Goal: Task Accomplishment & Management: Manage account settings

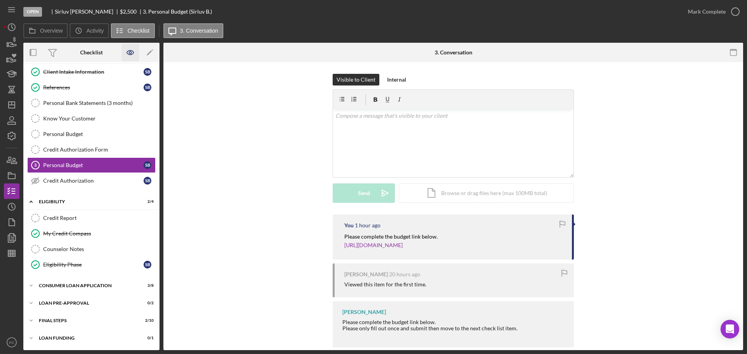
scroll to position [18, 0]
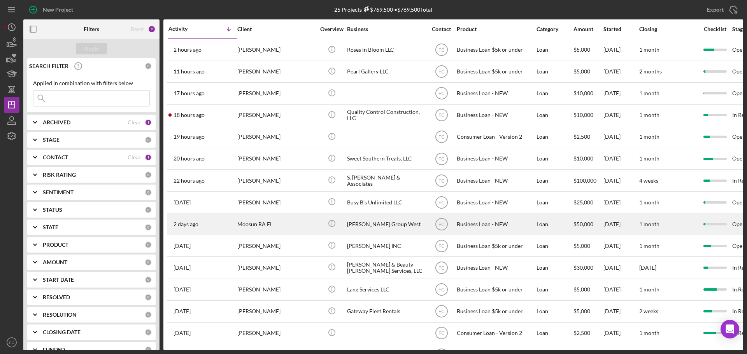
scroll to position [156, 0]
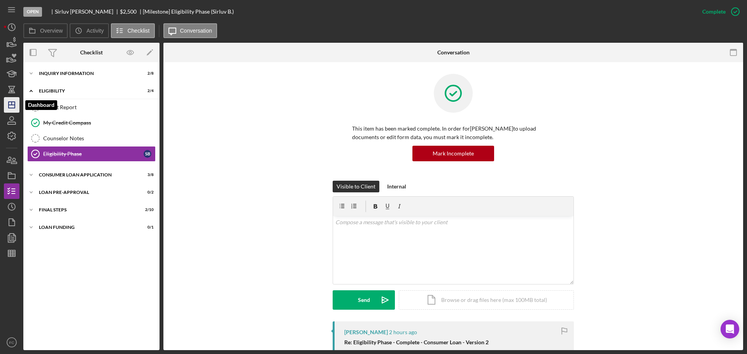
click at [12, 108] on polygon "button" at bounding box center [12, 105] width 6 height 6
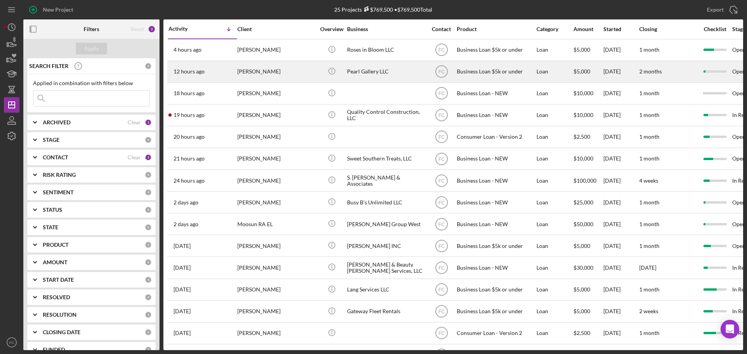
click at [275, 65] on div "[PERSON_NAME]" at bounding box center [276, 71] width 78 height 21
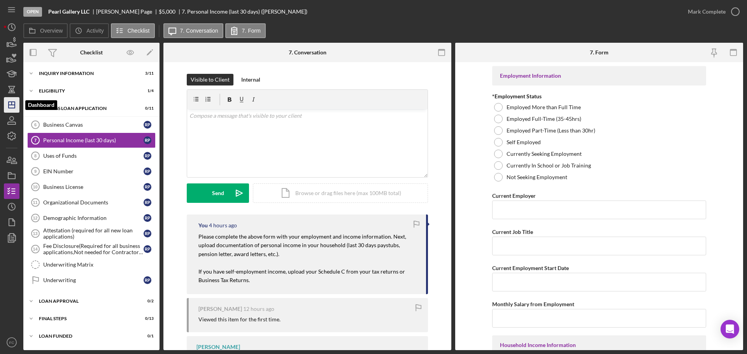
click at [13, 103] on icon "Icon/Dashboard" at bounding box center [11, 104] width 19 height 19
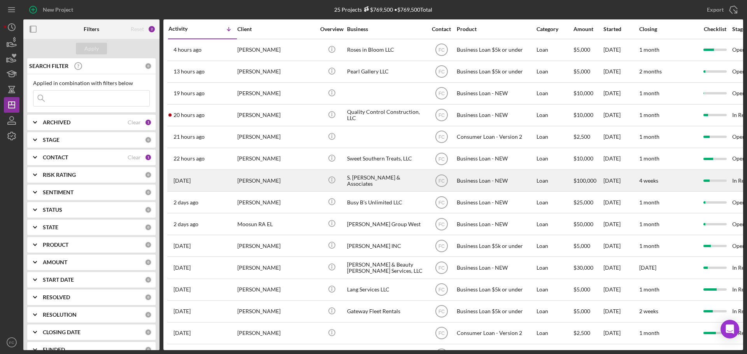
scroll to position [78, 0]
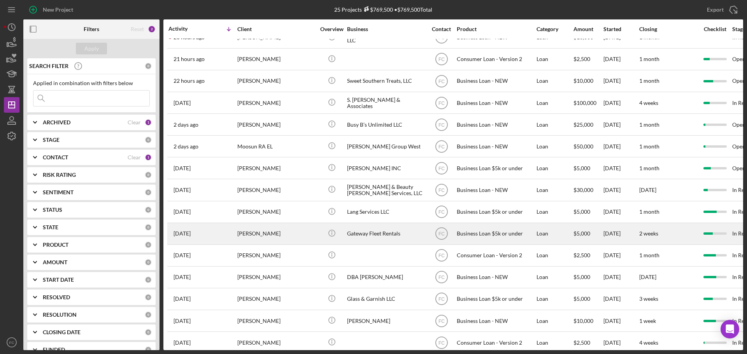
click at [273, 228] on div "[PERSON_NAME]" at bounding box center [276, 234] width 78 height 21
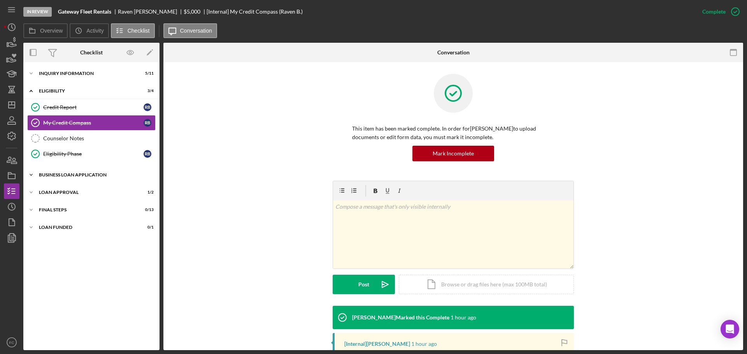
click at [63, 174] on div "BUSINESS LOAN APPLICATION" at bounding box center [94, 175] width 111 height 5
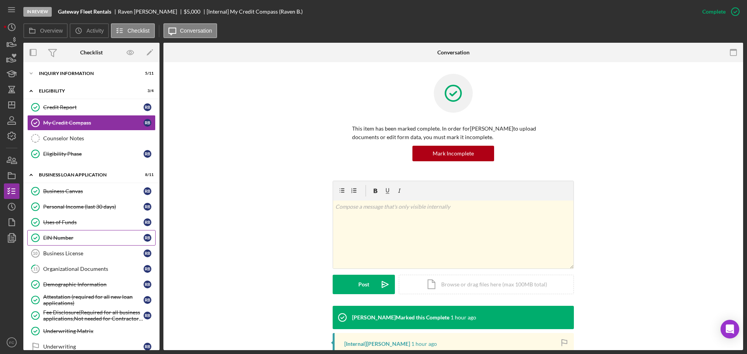
scroll to position [65, 0]
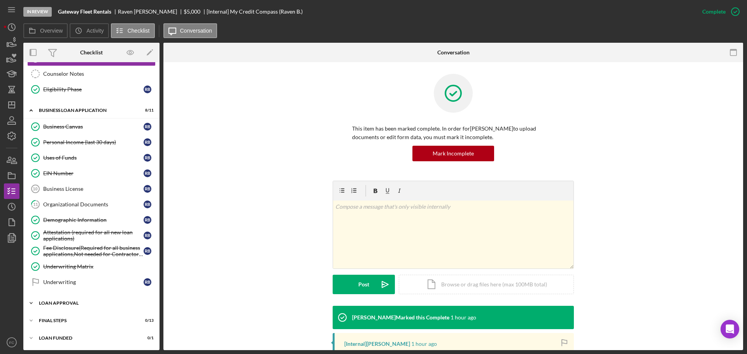
click at [73, 303] on div "Loan Approval" at bounding box center [94, 303] width 111 height 5
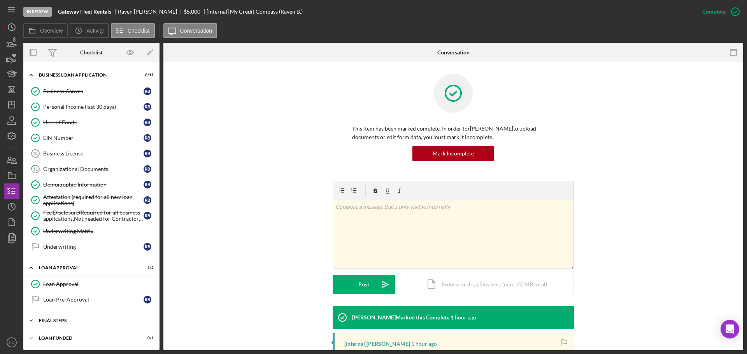
click at [63, 316] on div "Icon/Expander Final Steps 0 / 13" at bounding box center [91, 321] width 136 height 16
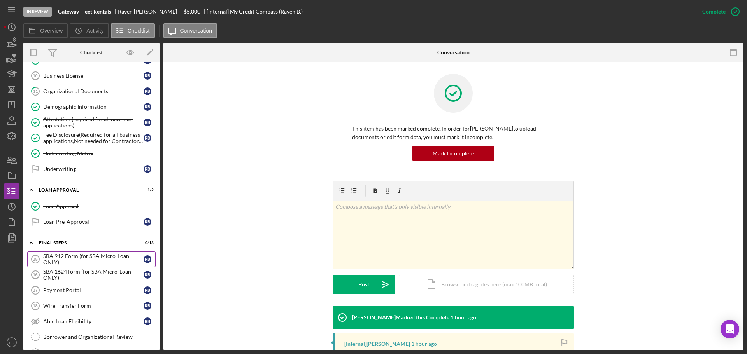
click at [60, 260] on div "SBA 912 Form (for SBA Micro-Loan ONLY)" at bounding box center [93, 259] width 100 height 12
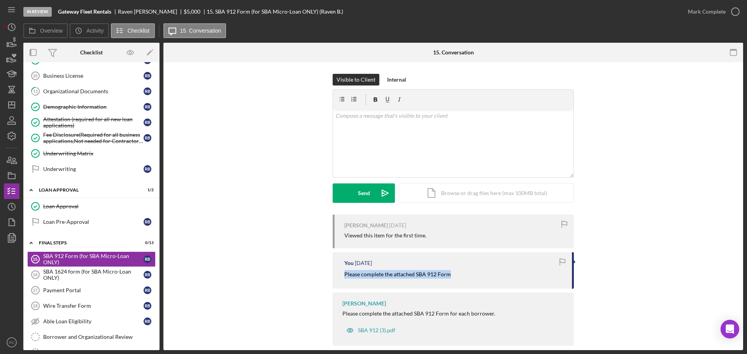
drag, startPoint x: 339, startPoint y: 275, endPoint x: 451, endPoint y: 278, distance: 111.7
click at [451, 278] on div "You [DATE] Please complete the attached SBA 912 Form" at bounding box center [452, 270] width 241 height 36
copy mark "Please complete the attached SBA 912 Form"
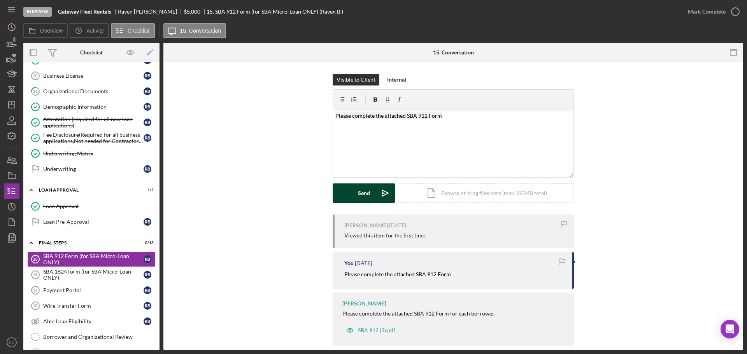
click at [363, 194] on div "Send" at bounding box center [364, 193] width 12 height 19
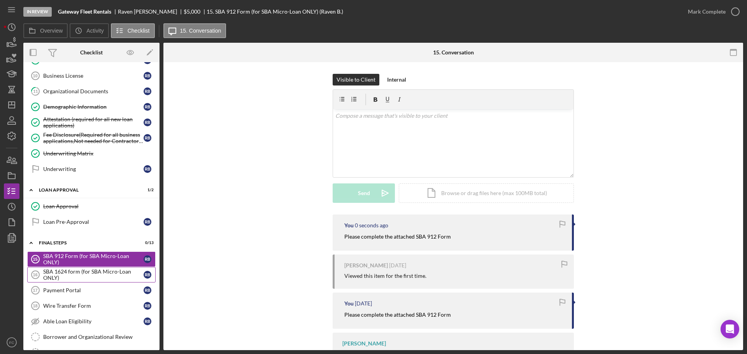
click at [84, 275] on div "SBA 1624 form (for SBA Micro-Loan ONLY)" at bounding box center [93, 275] width 100 height 12
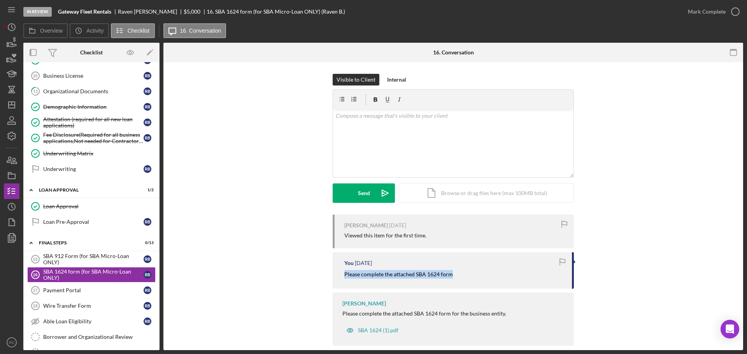
drag, startPoint x: 338, startPoint y: 274, endPoint x: 458, endPoint y: 275, distance: 119.4
click at [458, 275] on div "You [DATE] Please complete the attached SBA 1624 form" at bounding box center [452, 270] width 241 height 36
copy mark "Please complete the attached SBA 1624 form"
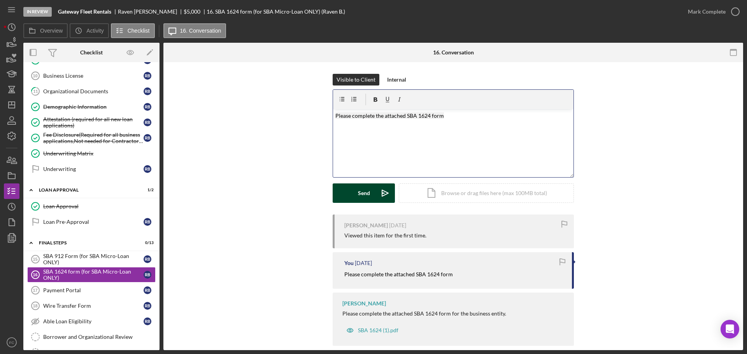
click at [365, 196] on div "Send" at bounding box center [364, 193] width 12 height 19
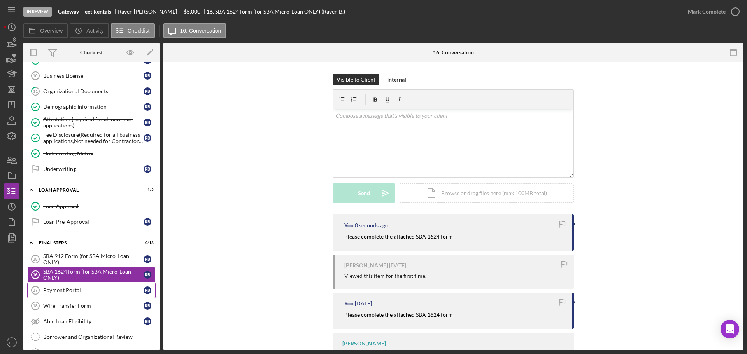
click at [76, 289] on div "Payment Portal" at bounding box center [93, 290] width 100 height 6
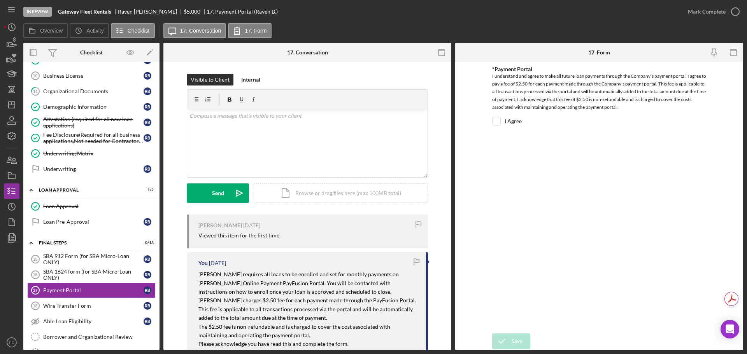
scroll to position [39, 0]
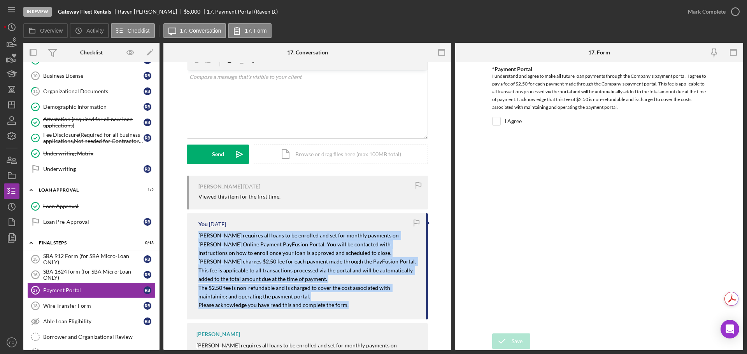
drag, startPoint x: 193, startPoint y: 238, endPoint x: 353, endPoint y: 305, distance: 173.6
click at [353, 305] on div "You [DATE] [PERSON_NAME] requires all loans to be enrolled and set for monthly …" at bounding box center [307, 266] width 241 height 106
copy div "[PERSON_NAME] requires all loans to be enrolled and set for monthly payments on…"
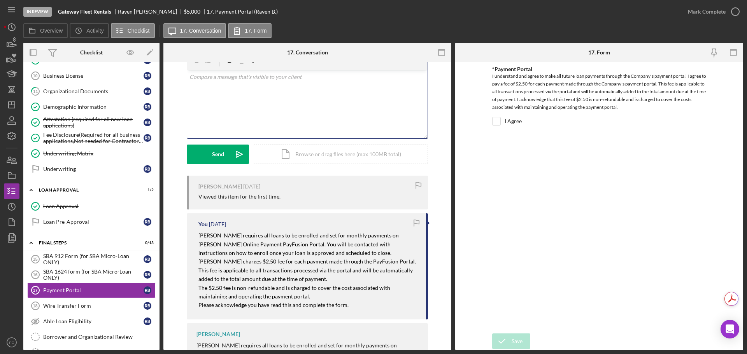
scroll to position [20, 0]
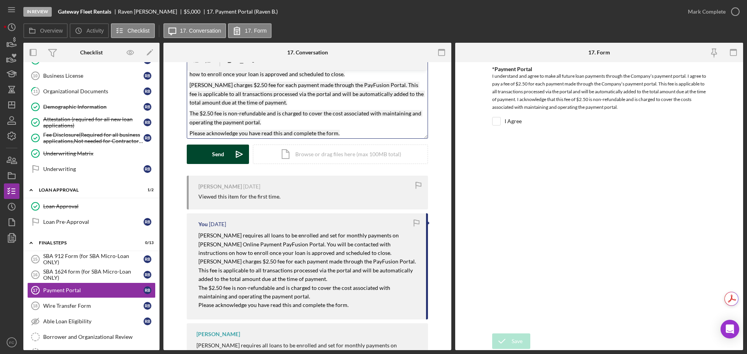
click at [206, 156] on button "Send Icon/icon-invite-send" at bounding box center [218, 154] width 62 height 19
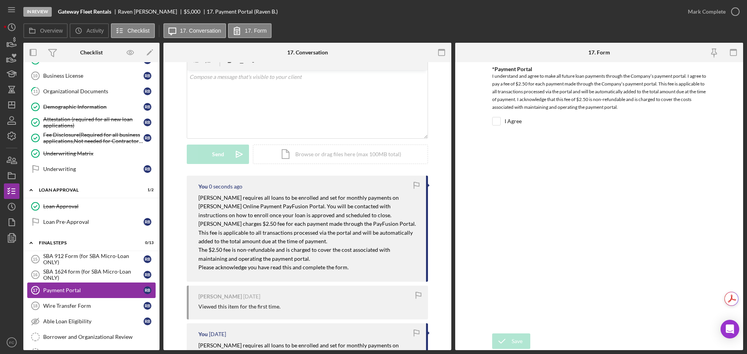
scroll to position [0, 0]
click at [66, 304] on div "Wire Transfer Form" at bounding box center [93, 306] width 100 height 6
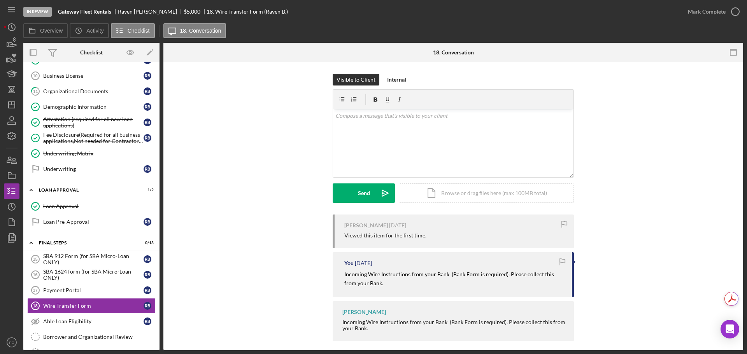
drag, startPoint x: 336, startPoint y: 273, endPoint x: 490, endPoint y: 283, distance: 153.5
click at [540, 290] on div "You [DATE] Incoming Wire Instructions from your Bank (Bank Form is required). P…" at bounding box center [452, 274] width 241 height 45
copy mark "Incoming Wire Instructions from your Bank (Bank Form is required). Please colle…"
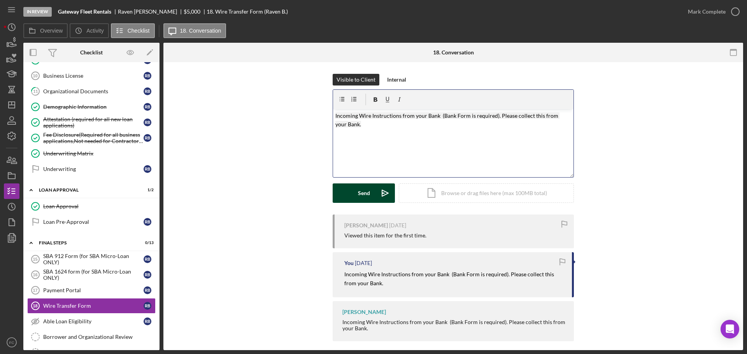
click at [352, 192] on button "Send Icon/icon-invite-send" at bounding box center [363, 193] width 62 height 19
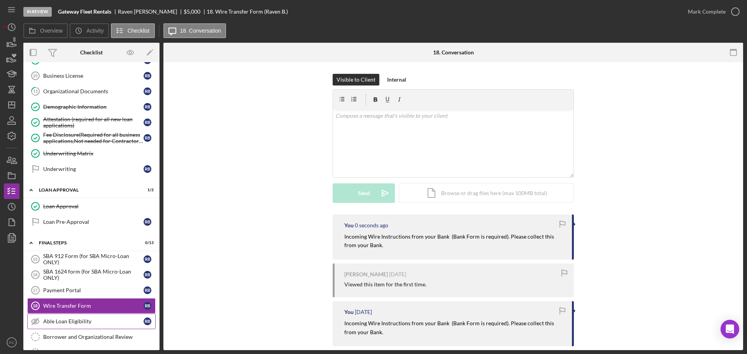
click at [63, 321] on div "Able Loan Eligibility" at bounding box center [93, 321] width 100 height 6
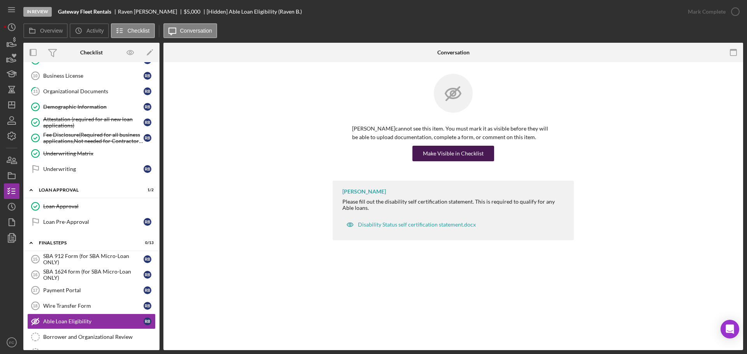
click at [435, 152] on div "Make Visible in Checklist" at bounding box center [453, 154] width 61 height 16
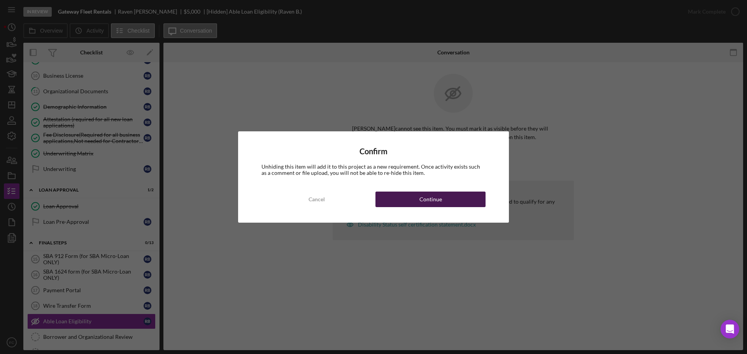
click at [427, 200] on div "Continue" at bounding box center [430, 200] width 23 height 16
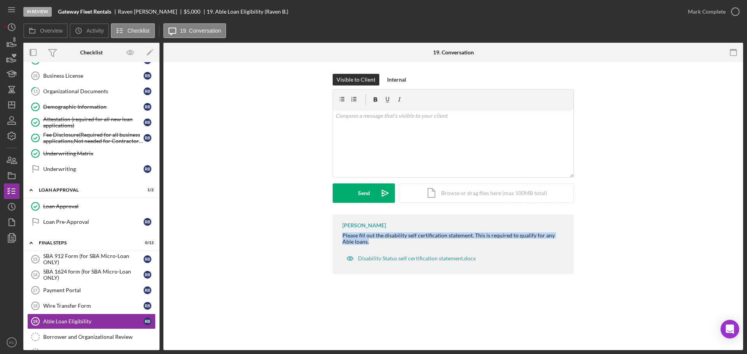
drag, startPoint x: 339, startPoint y: 236, endPoint x: 445, endPoint y: 239, distance: 106.2
click at [444, 241] on div "[PERSON_NAME] Please fill out the disability self certification statement. This…" at bounding box center [452, 244] width 241 height 59
click at [432, 248] on div "Disability Status self certification statement.docx" at bounding box center [412, 256] width 141 height 19
drag, startPoint x: 343, startPoint y: 235, endPoint x: 472, endPoint y: 236, distance: 129.5
click at [472, 236] on div "Please fill out the disability self certification statement. This is required t…" at bounding box center [454, 239] width 224 height 12
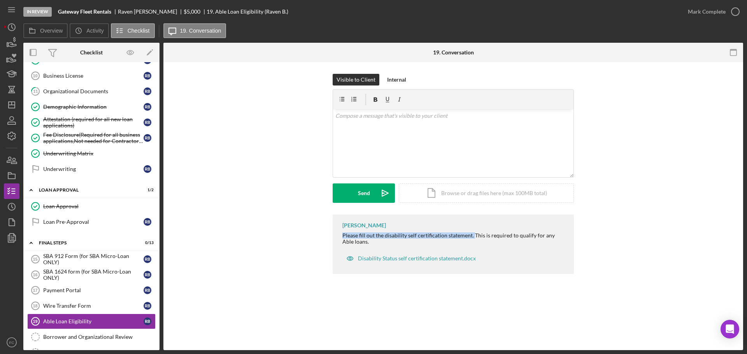
copy div "Please fill out the disability self certification statement."
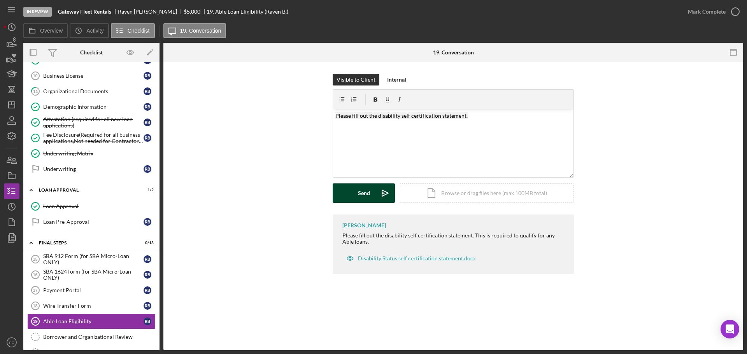
click at [366, 191] on div "Send" at bounding box center [364, 193] width 12 height 19
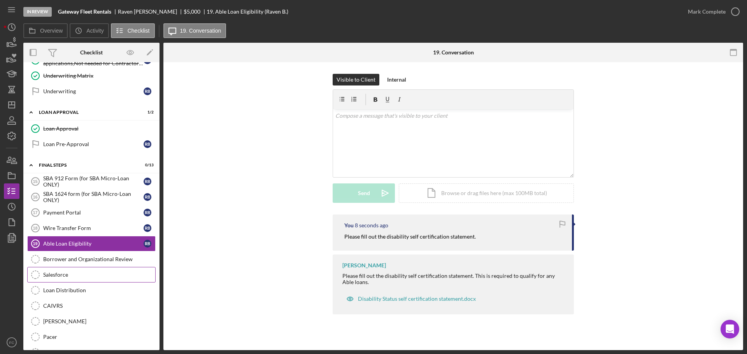
scroll to position [294, 0]
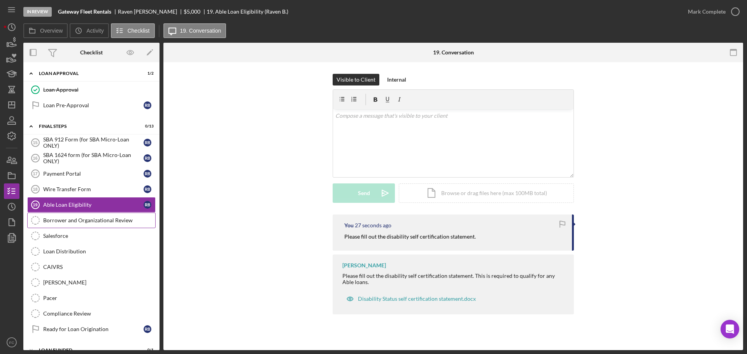
click at [80, 222] on div "Borrower and Organizational Review" at bounding box center [99, 220] width 112 height 6
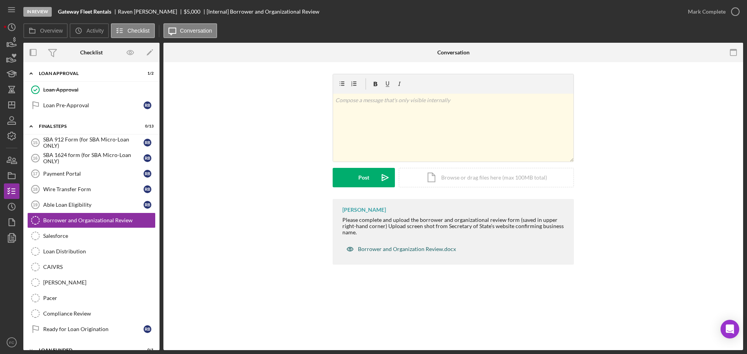
click at [371, 250] on div "Borrower and Organization Review.docx" at bounding box center [407, 249] width 98 height 6
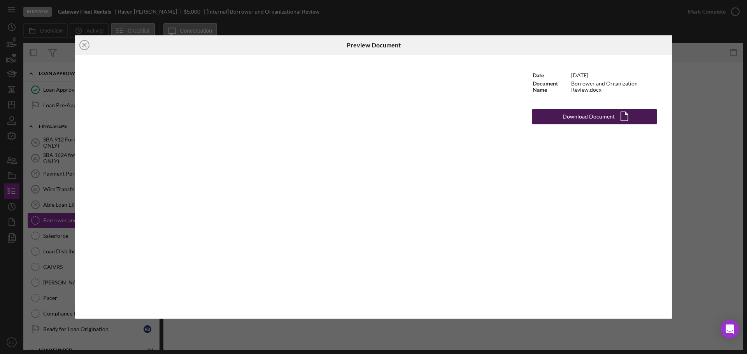
click at [569, 115] on div "Download Document" at bounding box center [588, 117] width 52 height 16
click at [84, 45] on line at bounding box center [84, 45] width 4 height 4
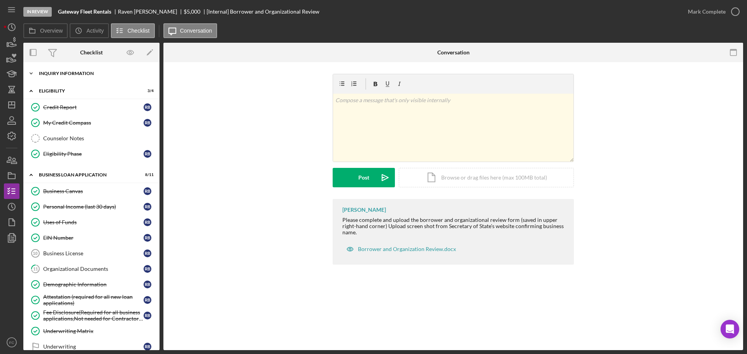
click at [73, 77] on div "Icon/Expander INQUIRY INFORMATION 5 / 11" at bounding box center [91, 74] width 136 height 16
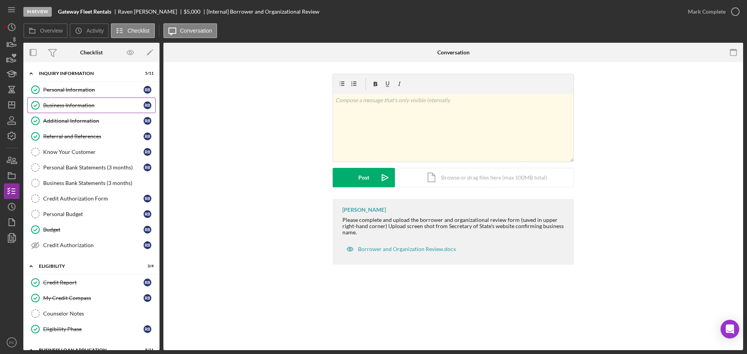
click at [64, 109] on link "Business Information Business Information R B" at bounding box center [91, 106] width 128 height 16
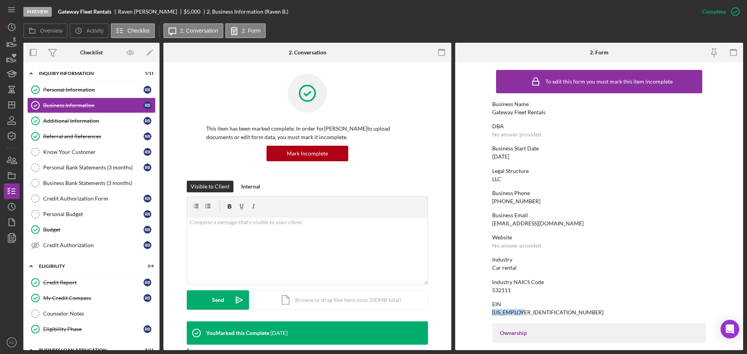
drag, startPoint x: 491, startPoint y: 311, endPoint x: 521, endPoint y: 313, distance: 30.8
click at [521, 313] on div "EIN [US_EMPLOYER_IDENTIFICATION_NUMBER]" at bounding box center [599, 308] width 214 height 14
copy div "[US_EMPLOYER_IDENTIFICATION_NUMBER]"
drag, startPoint x: 491, startPoint y: 112, endPoint x: 551, endPoint y: 114, distance: 60.3
click at [551, 114] on div "Business Name Gateway Fleet Rentals" at bounding box center [599, 108] width 214 height 14
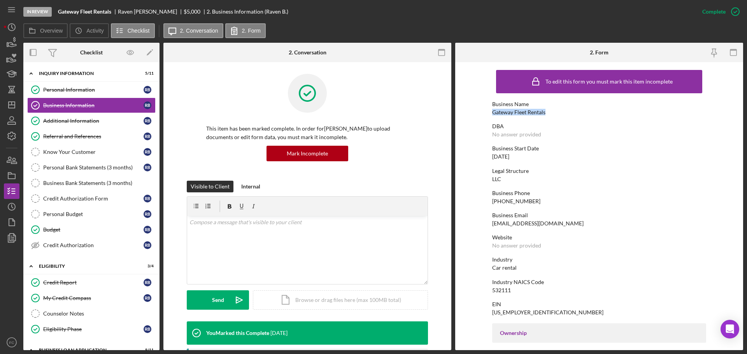
copy div "Gateway Fleet Rentals"
click at [88, 90] on div "Personal Information" at bounding box center [93, 90] width 100 height 6
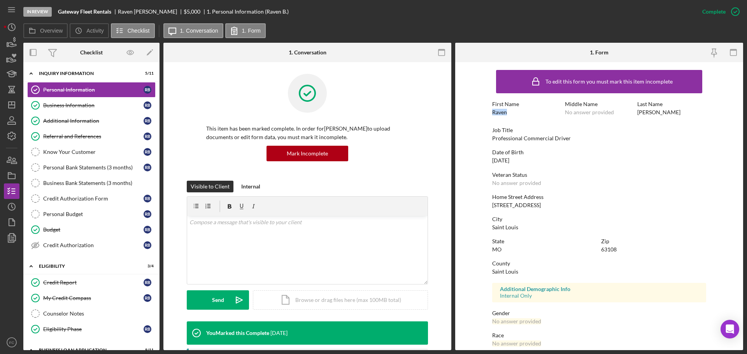
drag, startPoint x: 490, startPoint y: 113, endPoint x: 506, endPoint y: 113, distance: 15.9
click at [506, 113] on form "To edit this form you must mark this item incomplete First Name Raven Middle Na…" at bounding box center [599, 206] width 288 height 288
copy div "Raven"
click at [637, 116] on div "First Name [PERSON_NAME] Middle Name No answer provided Last Name [PERSON_NAME]" at bounding box center [599, 112] width 214 height 22
drag, startPoint x: 637, startPoint y: 114, endPoint x: 650, endPoint y: 114, distance: 13.6
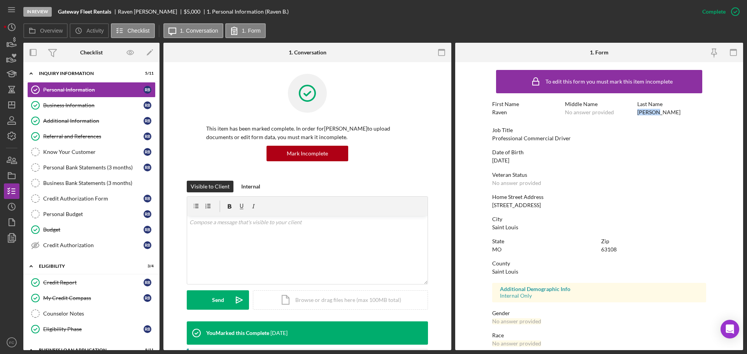
click at [654, 116] on div "First Name [PERSON_NAME] Middle Name No answer provided Last Name [PERSON_NAME]" at bounding box center [599, 112] width 214 height 22
copy div "[PERSON_NAME]"
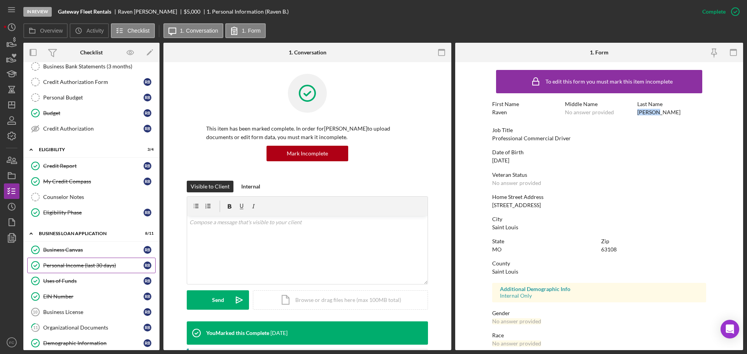
scroll to position [194, 0]
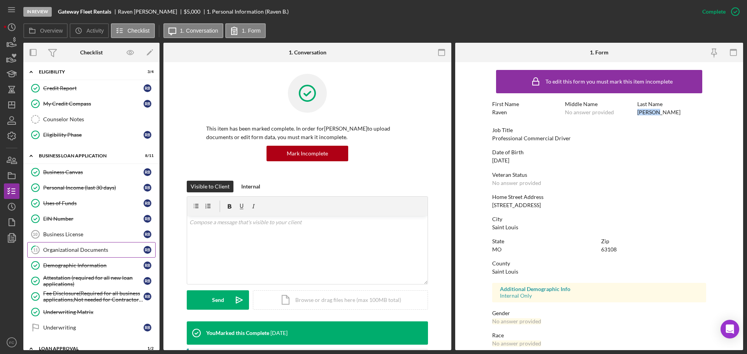
click at [85, 248] on div "Organizational Documents" at bounding box center [93, 250] width 100 height 6
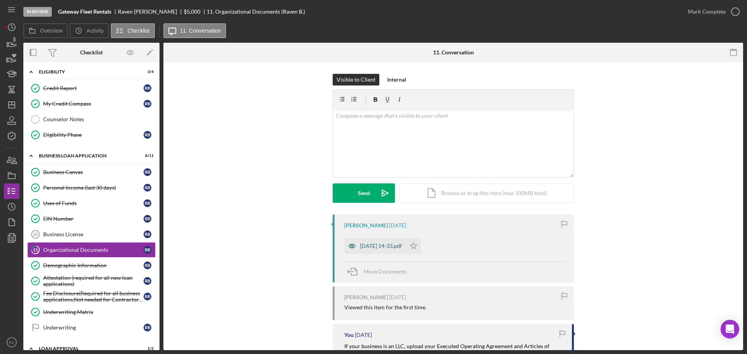
click at [382, 248] on div "[DATE] 14-33.pdf" at bounding box center [381, 246] width 42 height 6
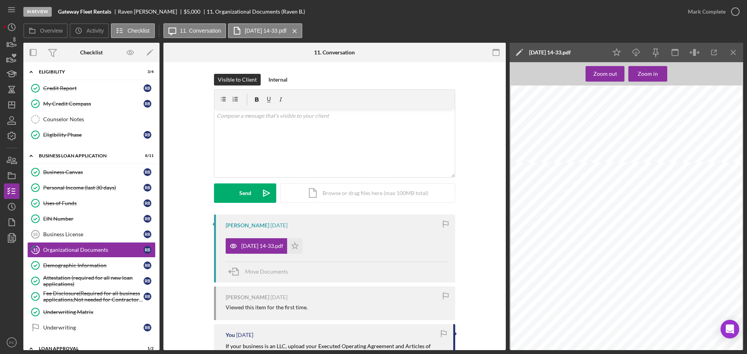
scroll to position [665, 0]
click at [9, 160] on icon "button" at bounding box center [11, 159] width 19 height 19
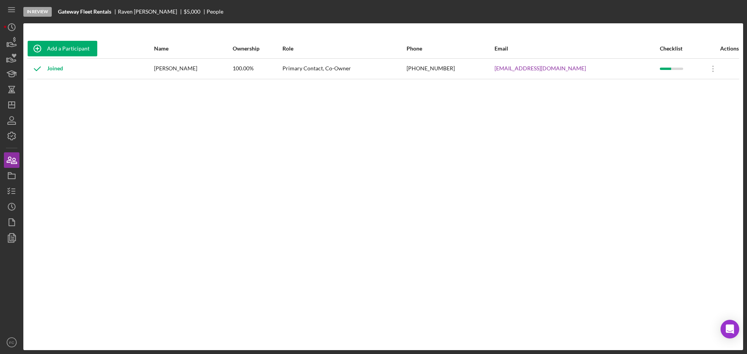
drag, startPoint x: 493, startPoint y: 68, endPoint x: 578, endPoint y: 68, distance: 85.2
click at [578, 68] on tr "Joined [PERSON_NAME] 100.00% Primary Contact, Co-Owner [PHONE_NUMBER] [EMAIL_AD…" at bounding box center [383, 68] width 712 height 21
copy tr "[EMAIL_ADDRESS][DOMAIN_NAME]"
click at [9, 136] on icon "button" at bounding box center [12, 136] width 8 height 8
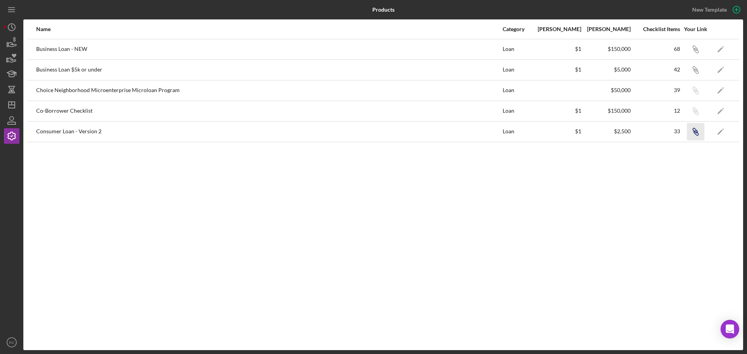
click at [696, 129] on icon "Icon/Link" at bounding box center [694, 131] width 17 height 17
click at [695, 68] on icon "button" at bounding box center [694, 68] width 5 height 5
click at [12, 103] on line "button" at bounding box center [12, 103] width 0 height 3
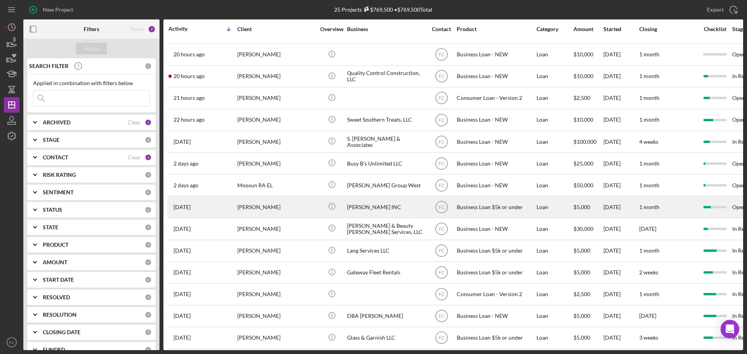
scroll to position [78, 0]
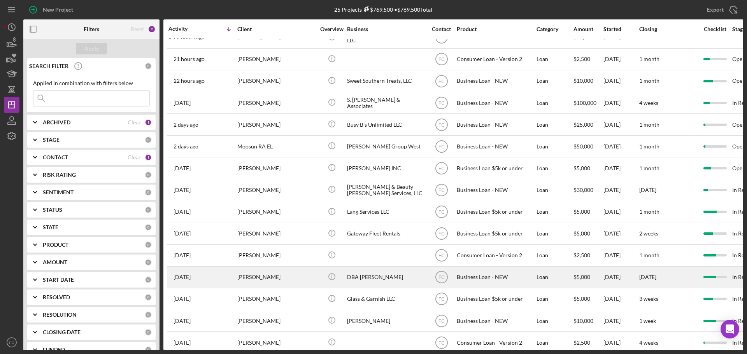
click at [230, 276] on div "[DATE] [PERSON_NAME]" at bounding box center [202, 277] width 68 height 21
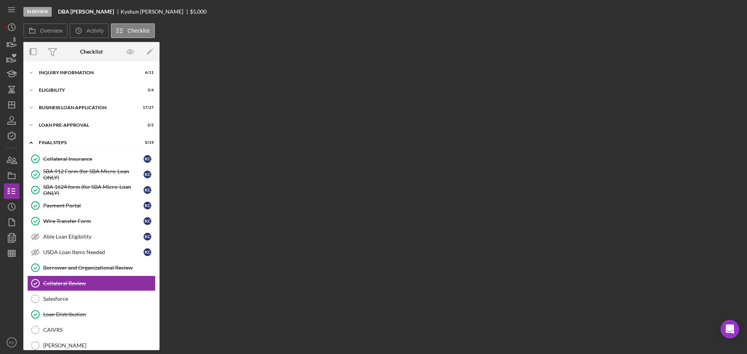
scroll to position [78, 0]
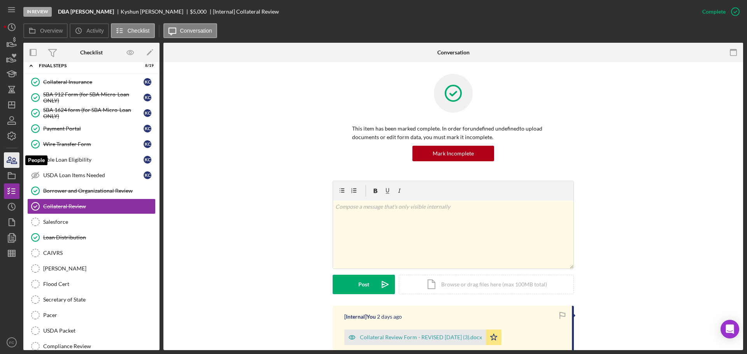
click at [9, 159] on icon "button" at bounding box center [9, 159] width 4 height 5
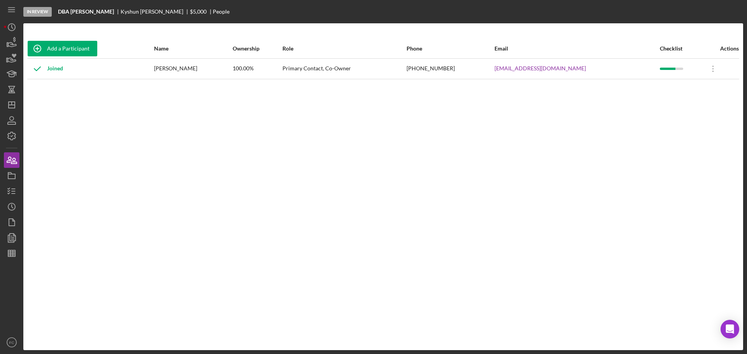
drag, startPoint x: 158, startPoint y: 69, endPoint x: 207, endPoint y: 79, distance: 49.6
click at [224, 72] on tr "Joined [PERSON_NAME] 100.00% Primary Contact, Co-Owner [PHONE_NUMBER] [EMAIL_AD…" at bounding box center [383, 68] width 712 height 21
drag, startPoint x: 206, startPoint y: 79, endPoint x: 198, endPoint y: 78, distance: 8.6
click at [205, 79] on table "Add a Participant Name Ownership Role Phone Email Checklist Actions Joined [PER…" at bounding box center [383, 59] width 712 height 40
click at [166, 73] on div "[PERSON_NAME]" at bounding box center [193, 68] width 78 height 19
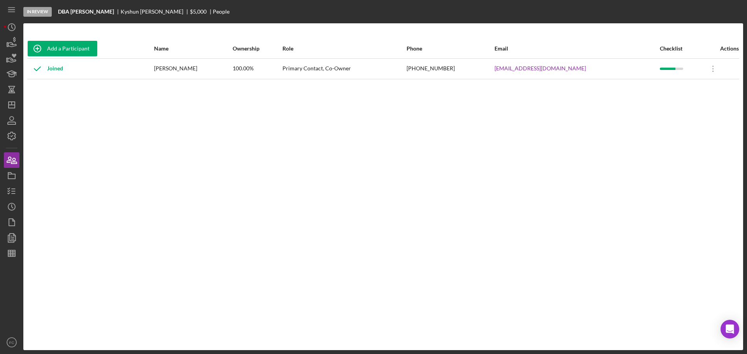
drag, startPoint x: 161, startPoint y: 69, endPoint x: 219, endPoint y: 70, distance: 58.7
click at [219, 70] on div "[PERSON_NAME]" at bounding box center [193, 68] width 78 height 19
click at [13, 103] on icon "Icon/Dashboard" at bounding box center [11, 104] width 19 height 19
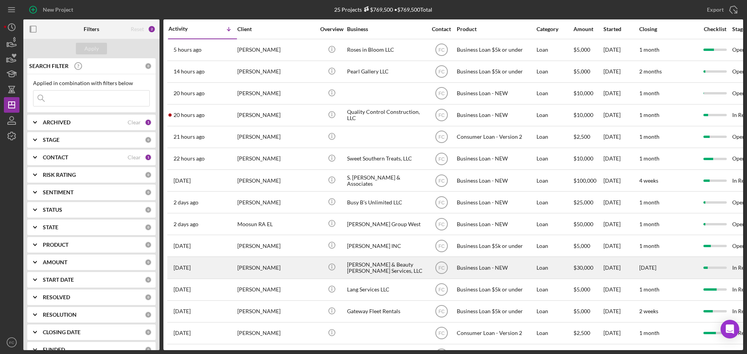
scroll to position [117, 0]
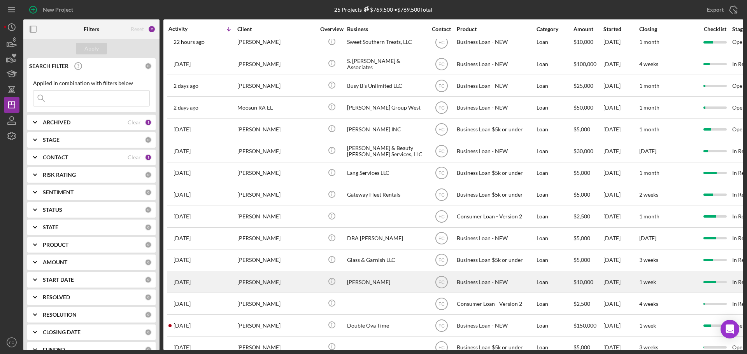
click at [280, 278] on div "[PERSON_NAME]" at bounding box center [276, 282] width 78 height 21
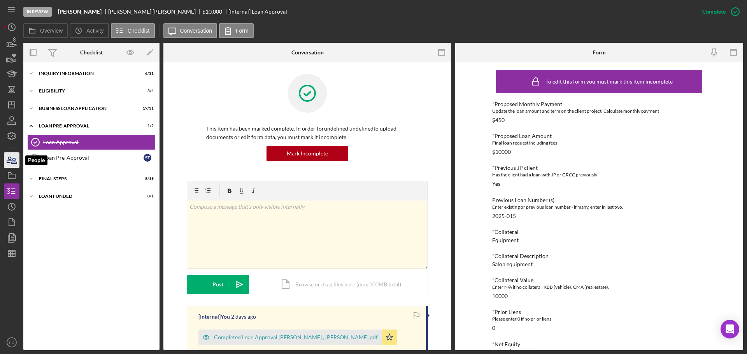
click at [16, 159] on icon "button" at bounding box center [11, 159] width 19 height 19
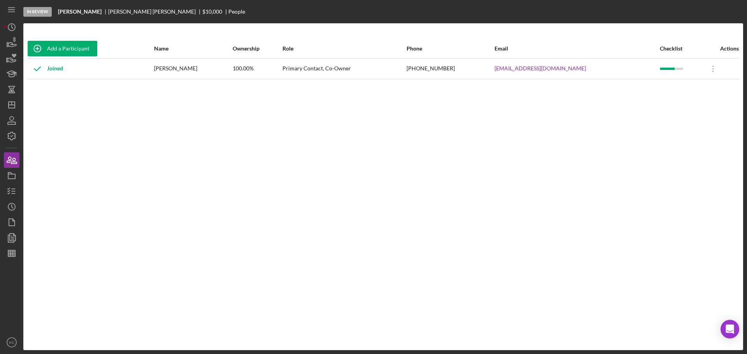
drag, startPoint x: 171, startPoint y: 68, endPoint x: 215, endPoint y: 69, distance: 44.0
click at [215, 69] on div "[PERSON_NAME]" at bounding box center [193, 68] width 78 height 19
click at [11, 311] on div at bounding box center [12, 297] width 16 height 73
